Goal: Task Accomplishment & Management: Manage account settings

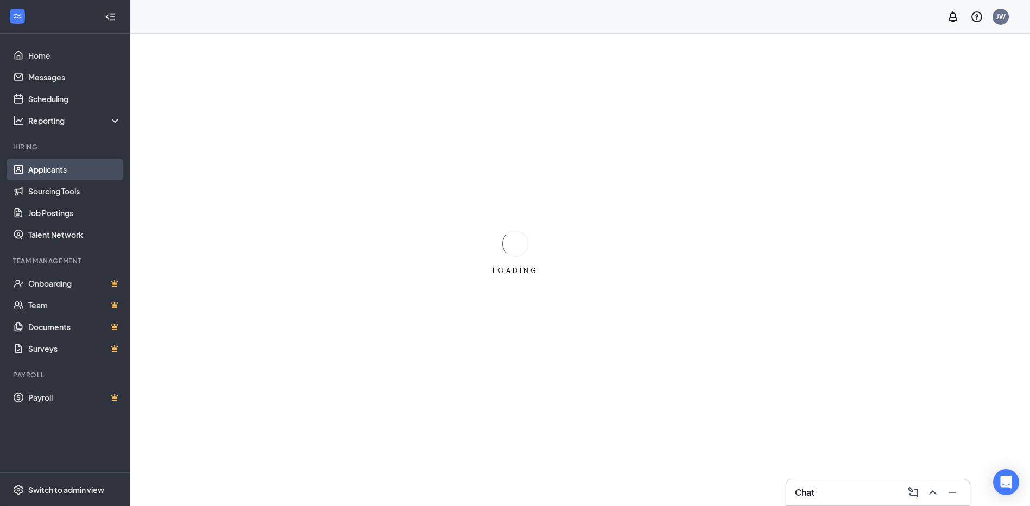
click at [57, 171] on link "Applicants" at bounding box center [74, 170] width 93 height 22
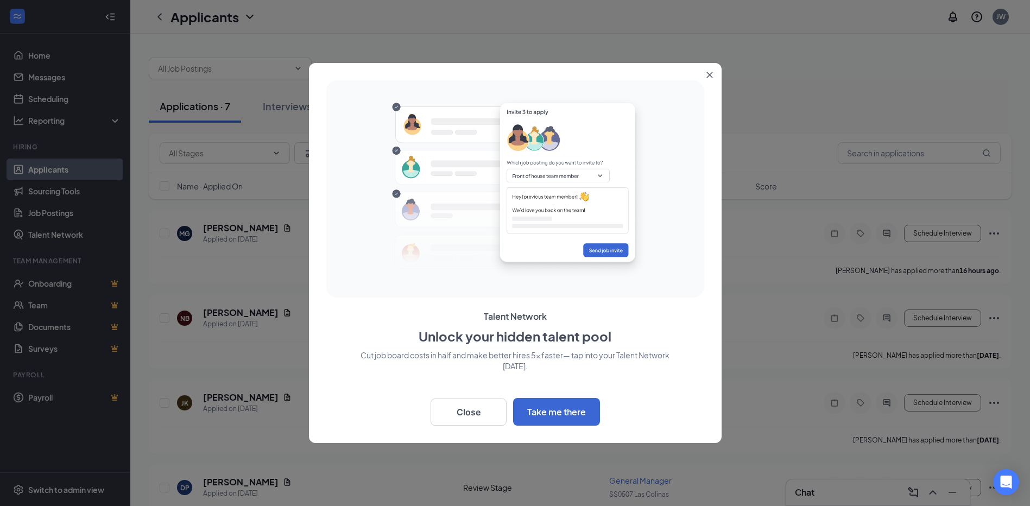
click at [708, 74] on icon "Close" at bounding box center [710, 75] width 7 height 7
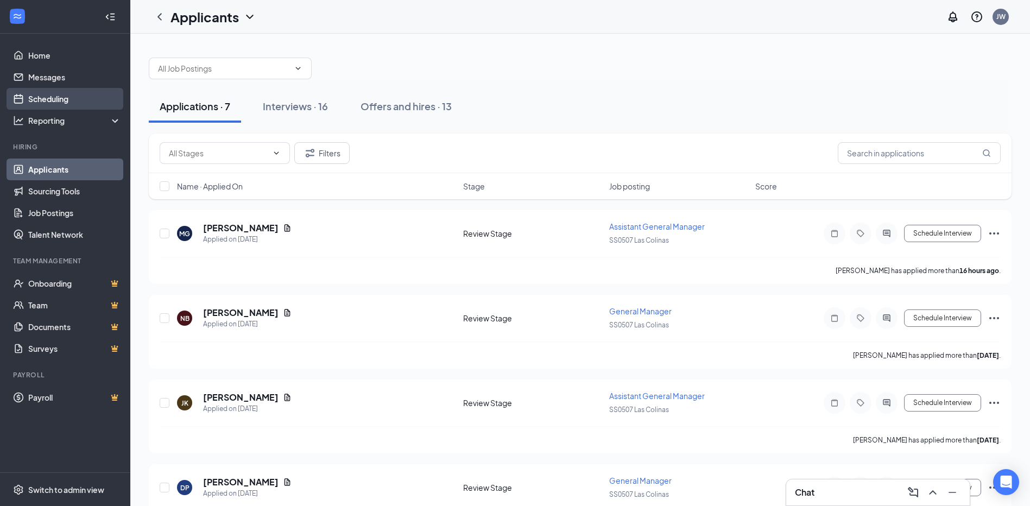
click at [53, 100] on link "Scheduling" at bounding box center [74, 99] width 93 height 22
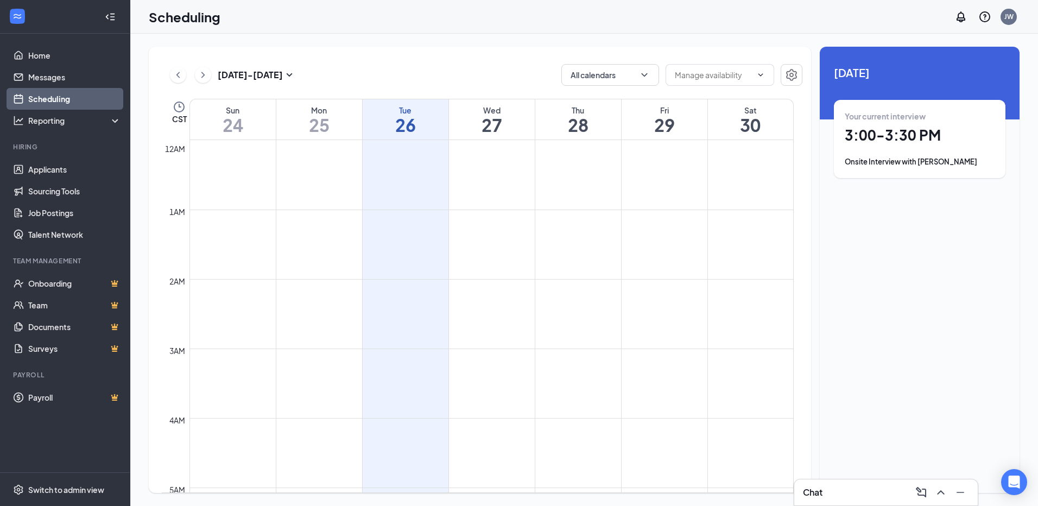
scroll to position [534, 0]
click at [905, 166] on div "Onsite Interview with [PERSON_NAME]" at bounding box center [920, 161] width 150 height 11
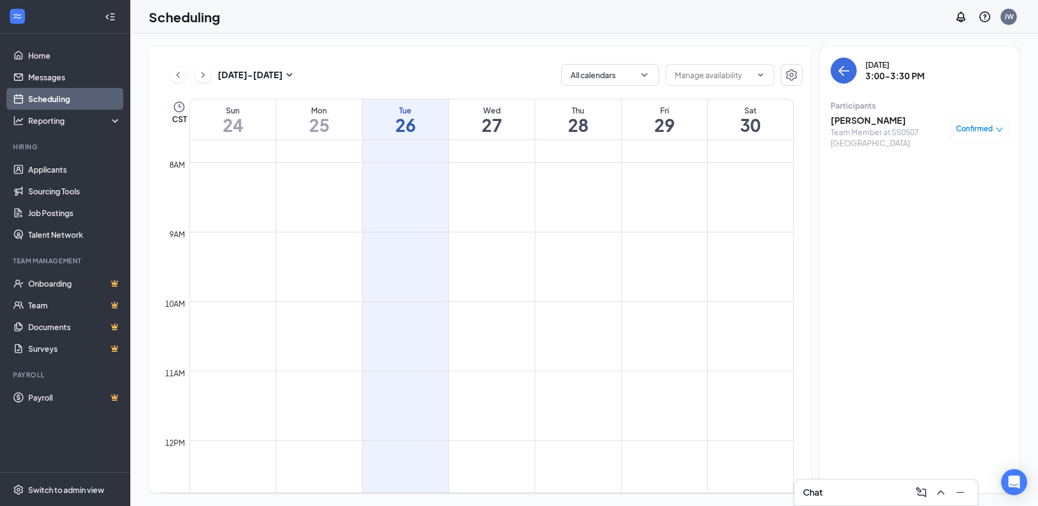
click at [902, 122] on h3 "[PERSON_NAME]" at bounding box center [888, 121] width 114 height 12
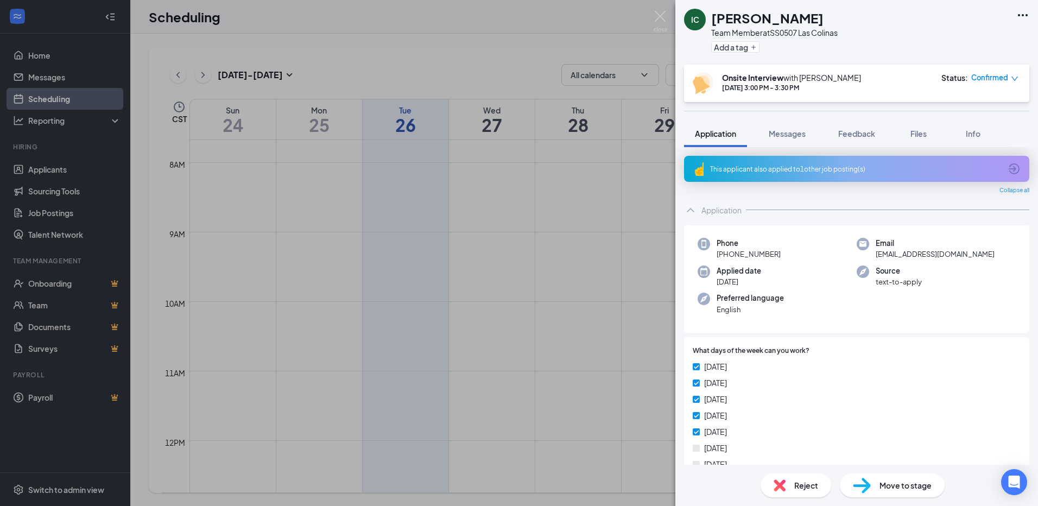
click at [521, 54] on div "IC [PERSON_NAME] Team Member at SS0507 Las Colinas Add a tag Onsite Interview w…" at bounding box center [519, 253] width 1038 height 506
